Goal: Task Accomplishment & Management: Manage account settings

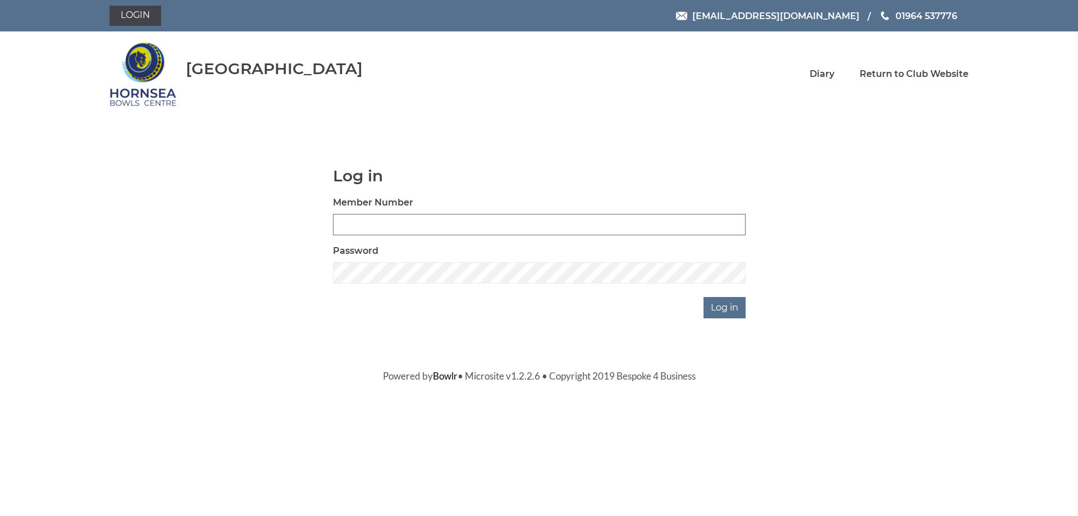
type input "0887"
click at [728, 311] on input "Log in" at bounding box center [725, 307] width 42 height 21
click at [730, 308] on input "Log in" at bounding box center [725, 307] width 42 height 21
click at [722, 308] on input "Log in" at bounding box center [725, 307] width 42 height 21
click at [723, 308] on input "Log in" at bounding box center [725, 307] width 42 height 21
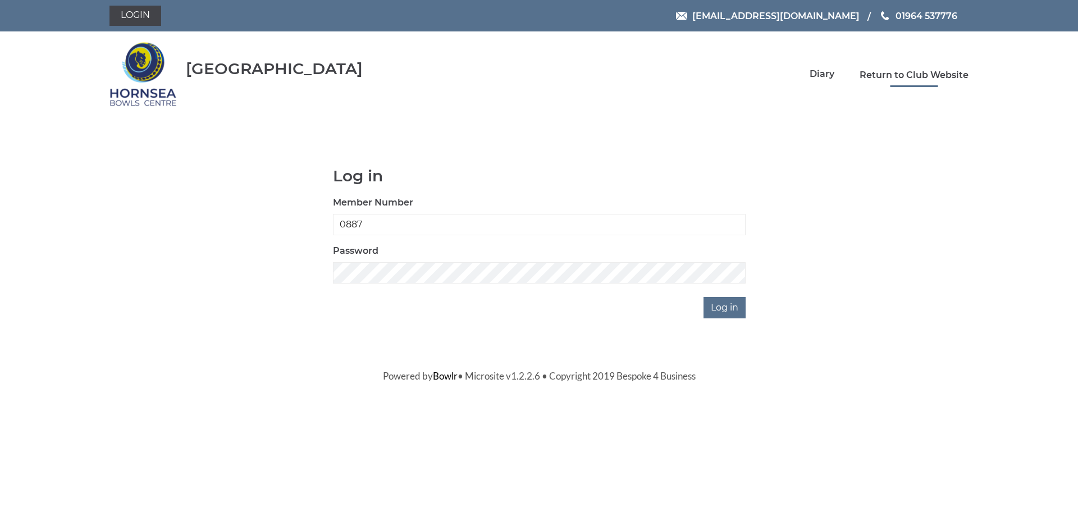
click at [895, 72] on link "Return to Club Website" at bounding box center [914, 75] width 109 height 12
type input "0887"
click at [727, 311] on input "Log in" at bounding box center [725, 307] width 42 height 21
click at [718, 306] on input "Log in" at bounding box center [725, 307] width 42 height 21
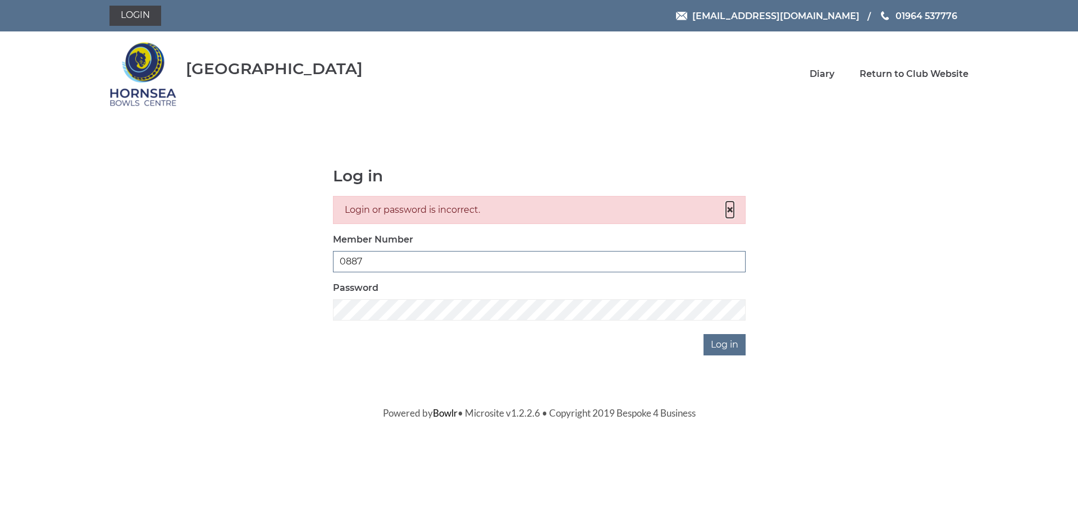
drag, startPoint x: 732, startPoint y: 211, endPoint x: 718, endPoint y: 229, distance: 22.0
click at [731, 212] on span "×" at bounding box center [730, 210] width 8 height 16
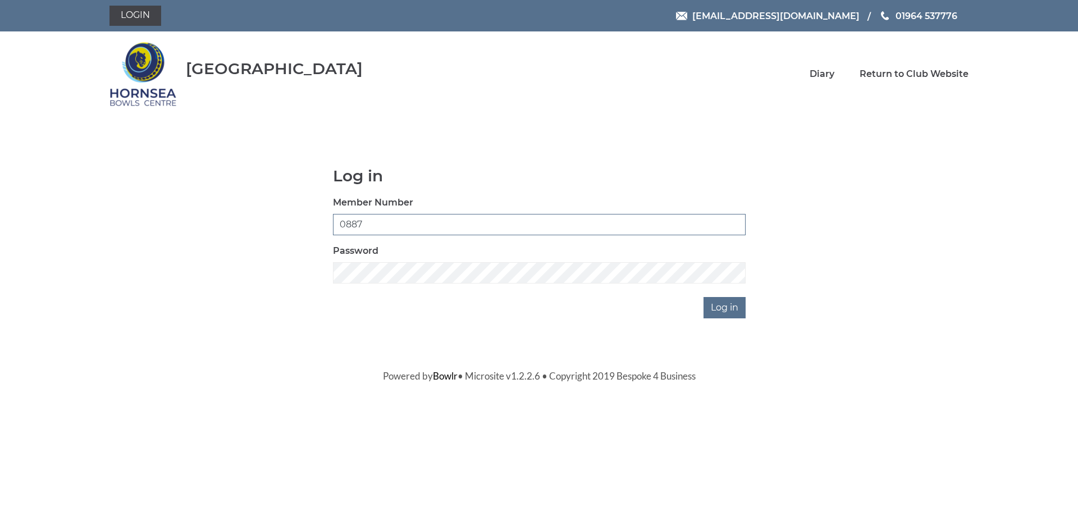
drag, startPoint x: 370, startPoint y: 220, endPoint x: 276, endPoint y: 220, distance: 93.8
click at [277, 220] on div "Log in Member Number 0887 Password Log in" at bounding box center [539, 242] width 859 height 151
drag, startPoint x: 833, startPoint y: 151, endPoint x: 827, endPoint y: 151, distance: 6.7
click at [833, 151] on body "Login [EMAIL_ADDRESS][DOMAIN_NAME] 01964 537776 [GEOGRAPHIC_DATA]" at bounding box center [539, 191] width 1078 height 383
